Goal: Communication & Community: Answer question/provide support

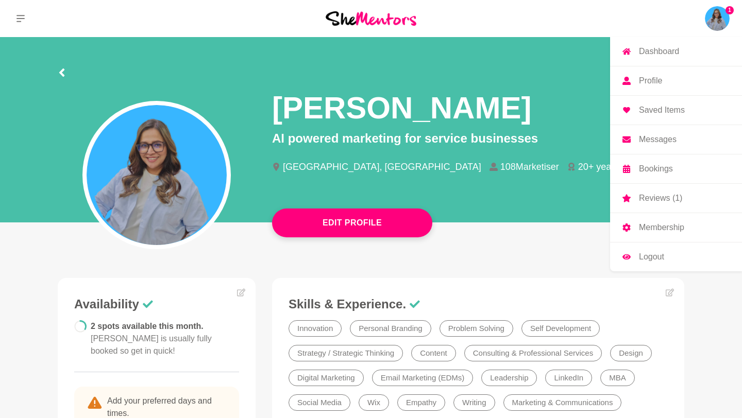
click at [717, 25] on img at bounding box center [717, 18] width 25 height 25
click at [720, 21] on img at bounding box center [717, 18] width 25 height 25
click at [657, 196] on p "Reviews (1)" at bounding box center [660, 198] width 43 height 8
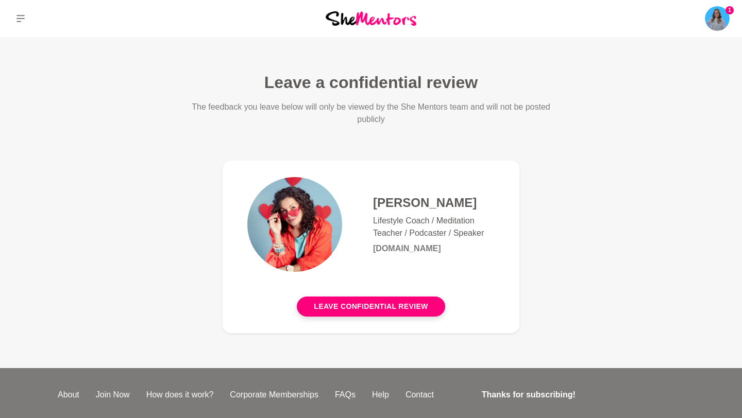
click at [485, 161] on figure "[PERSON_NAME] Lifestyle Coach / Meditation Teacher / Podcaster / Speaker [DOMAI…" at bounding box center [371, 247] width 297 height 173
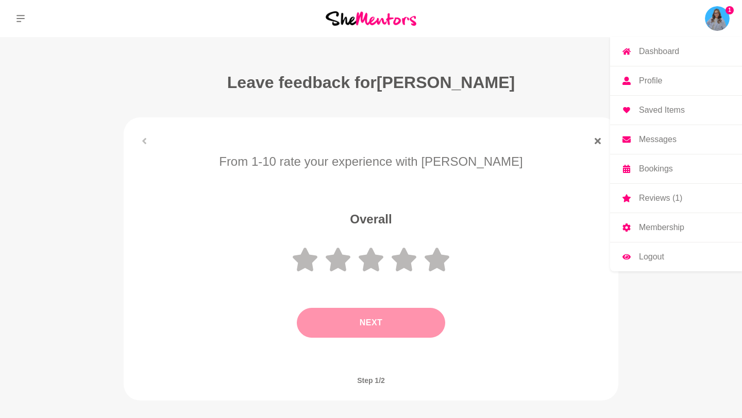
click at [719, 24] on img at bounding box center [717, 18] width 25 height 25
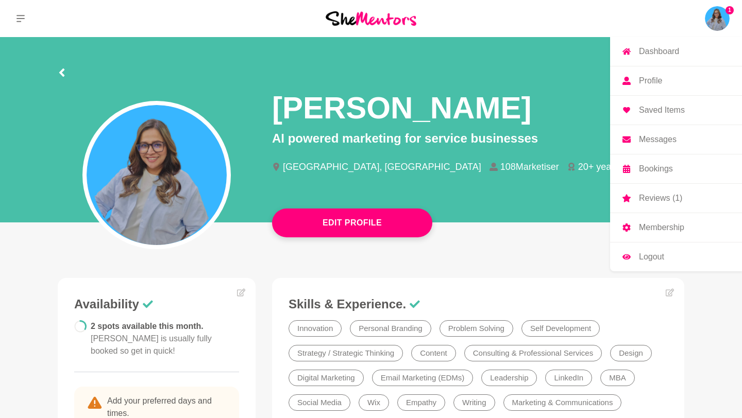
click at [682, 46] on link "Dashboard" at bounding box center [676, 51] width 132 height 29
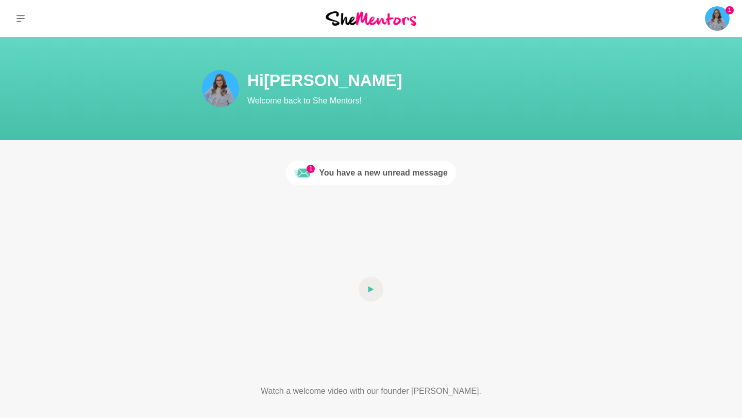
click at [397, 170] on div "You have a new unread message" at bounding box center [383, 173] width 129 height 12
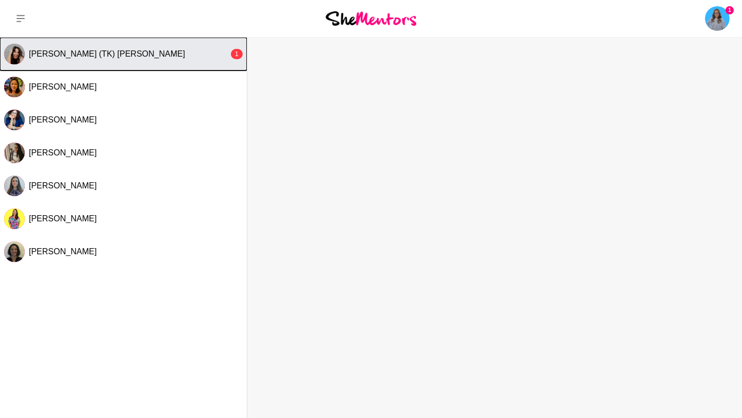
click at [88, 60] on button "[PERSON_NAME] (TK) [PERSON_NAME] 1" at bounding box center [123, 54] width 247 height 33
